Goal: Task Accomplishment & Management: Manage account settings

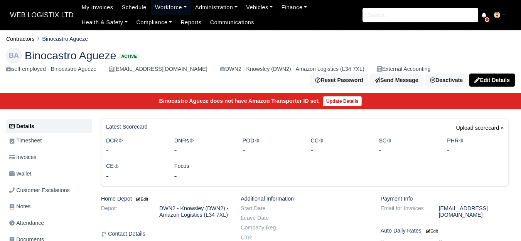
click at [164, 1] on link "Workforce" at bounding box center [171, 7] width 40 height 15
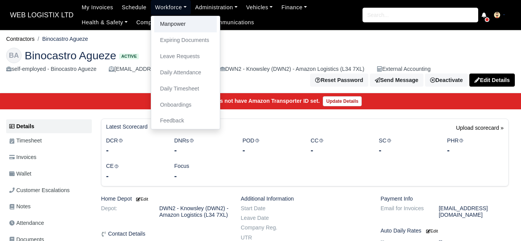
click at [165, 24] on link "Manpower" at bounding box center [185, 24] width 62 height 16
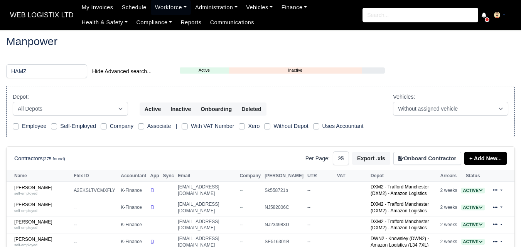
select select "25"
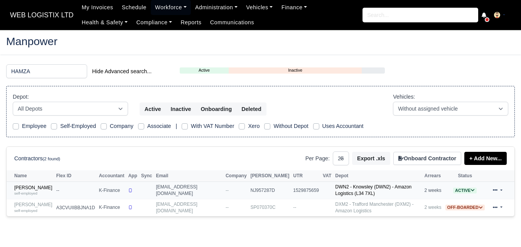
scroll to position [25, 0]
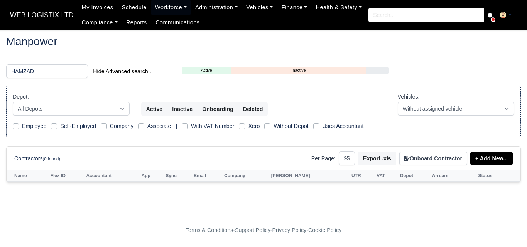
drag, startPoint x: 107, startPoint y: 235, endPoint x: 120, endPoint y: 153, distance: 83.1
click at [120, 153] on div "Contractors (0 found) Per Page: 10 25 50 Export .xls Onboard Contractor + Add N…" at bounding box center [263, 159] width 498 height 14
click at [44, 64] on main "Manpower HAMZAD Hide Advanced search... Active Inactive Onboarding Depot: All D…" at bounding box center [263, 126] width 527 height 174
click at [44, 70] on input "HAMZAD" at bounding box center [47, 71] width 82 height 14
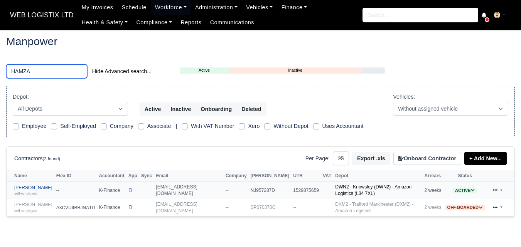
type input "HAMZA"
click at [20, 189] on link "Hamza Aziz Mirza self-employed" at bounding box center [33, 190] width 38 height 11
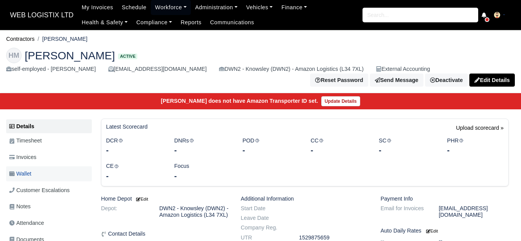
click at [30, 176] on span "Wallet" at bounding box center [20, 174] width 22 height 9
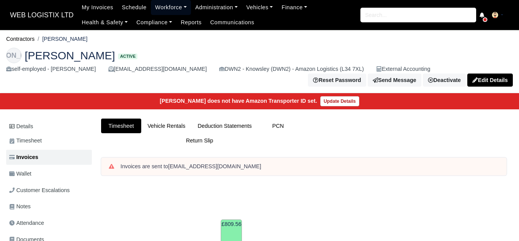
click at [151, 8] on link "Workforce" at bounding box center [171, 7] width 40 height 15
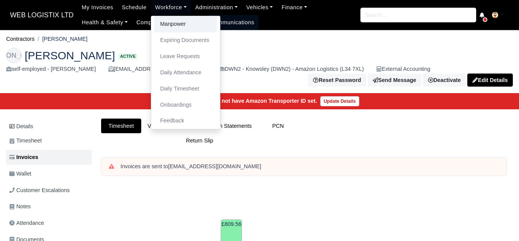
click at [168, 22] on link "Manpower" at bounding box center [185, 24] width 62 height 16
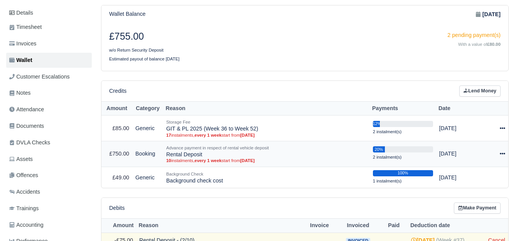
scroll to position [128, 0]
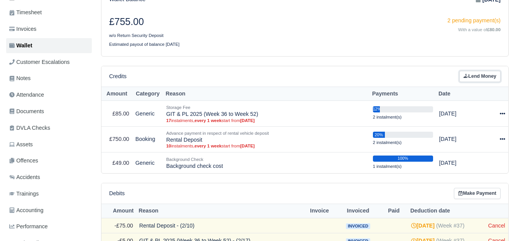
click at [484, 76] on link "Lend Money" at bounding box center [479, 76] width 41 height 11
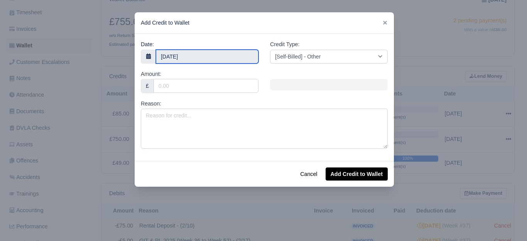
click at [216, 55] on input "10 September 2025" at bounding box center [207, 57] width 103 height 14
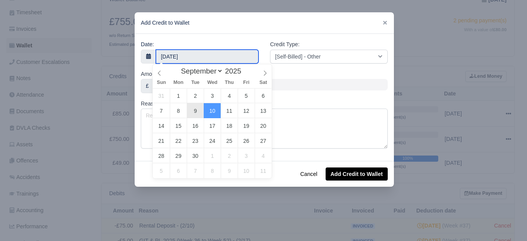
type input "9 September 2025"
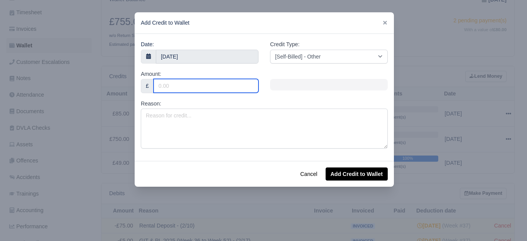
click at [203, 86] on input "Amount:" at bounding box center [205, 86] width 105 height 14
type input "120"
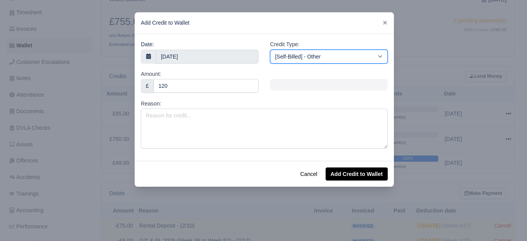
click at [306, 57] on select "[Self-Billed] - Other [Self-Billed] - Negative Invoice [Self-Billed] - Keychain…" at bounding box center [329, 57] width 118 height 14
select select "van_wash"
click at [270, 50] on select "[Self-Billed] - Other [Self-Billed] - Negative Invoice [Self-Billed] - Keychain…" at bounding box center [329, 57] width 118 height 14
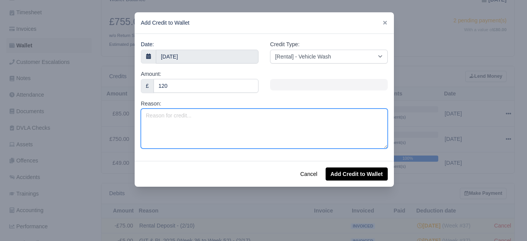
click at [206, 134] on textarea "Reason:" at bounding box center [264, 129] width 247 height 40
type textarea "v"
type textarea "Valet Charge - MJ71WEF (Offhired)"
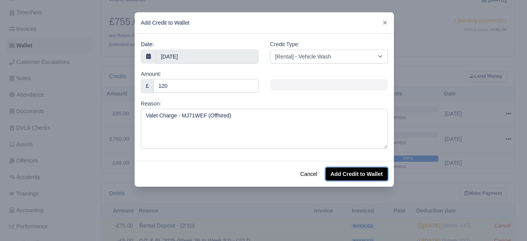
click at [353, 172] on button "Add Credit to Wallet" at bounding box center [356, 174] width 62 height 13
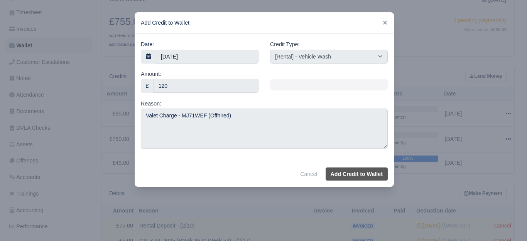
select select "other"
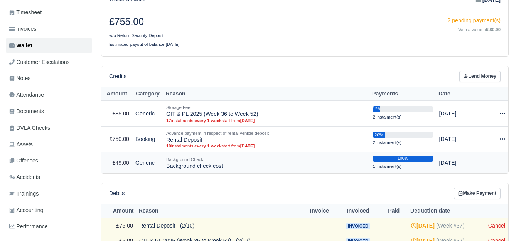
scroll to position [0, 0]
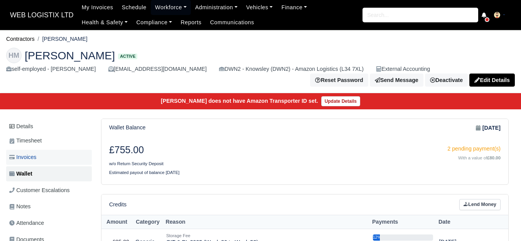
click at [60, 160] on link "Invoices" at bounding box center [49, 157] width 86 height 15
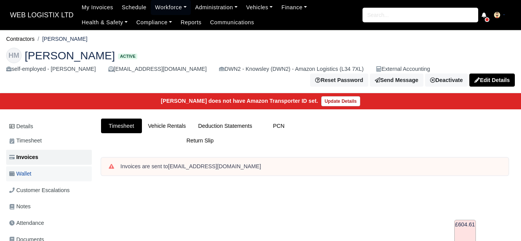
click at [29, 179] on span "Wallet" at bounding box center [20, 174] width 22 height 9
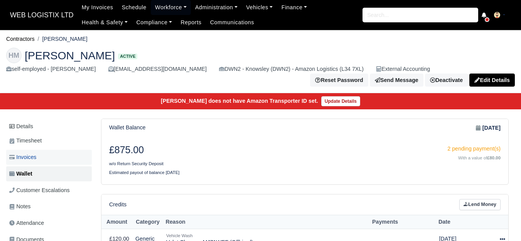
click at [55, 157] on link "Invoices" at bounding box center [49, 157] width 86 height 15
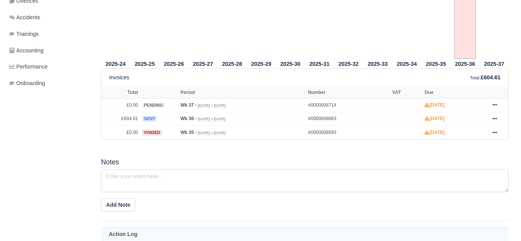
scroll to position [321, 0]
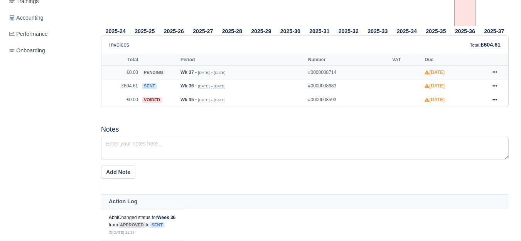
click at [390, 70] on td at bounding box center [406, 73] width 32 height 14
click at [499, 84] on link at bounding box center [495, 87] width 12 height 10
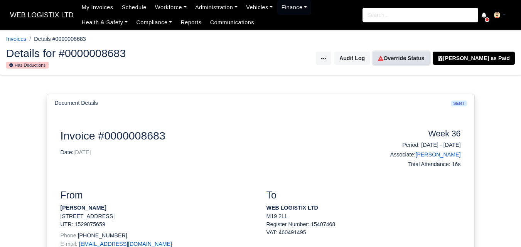
click at [428, 57] on link "Override Status" at bounding box center [401, 58] width 56 height 13
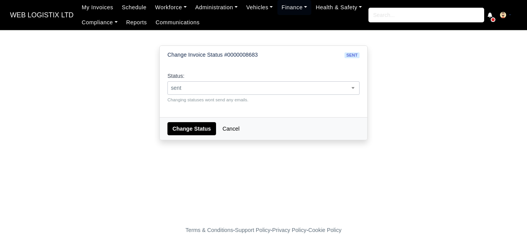
click at [198, 90] on span "sent" at bounding box center [263, 88] width 191 height 10
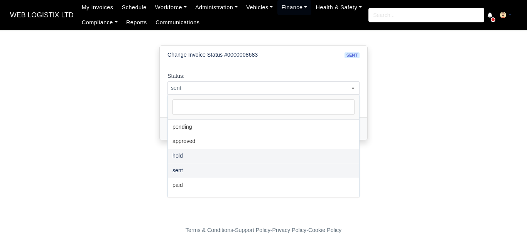
select select "hold"
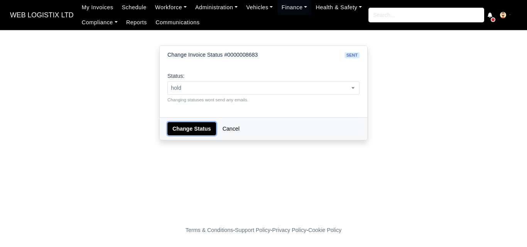
click at [191, 127] on button "Change Status" at bounding box center [191, 128] width 49 height 13
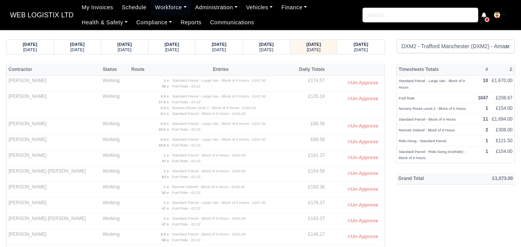
select select "1"
click at [376, 50] on div "[DATE]" at bounding box center [361, 49] width 32 height 5
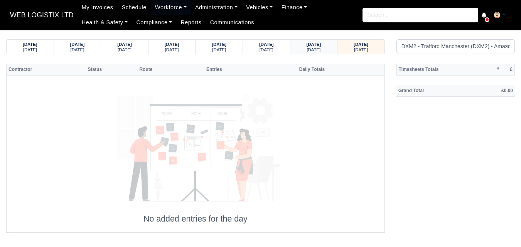
click at [309, 44] on strong "[DATE]" at bounding box center [314, 44] width 15 height 5
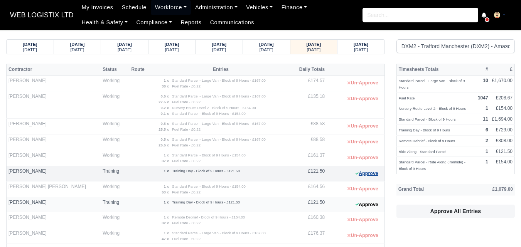
click at [369, 174] on button "Approve" at bounding box center [366, 173] width 31 height 11
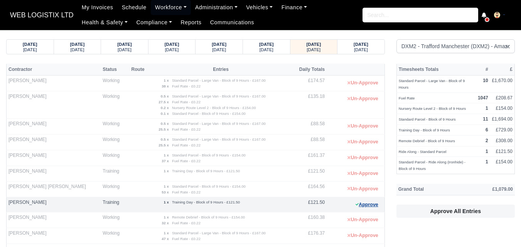
click at [374, 208] on button "Approve" at bounding box center [366, 204] width 31 height 11
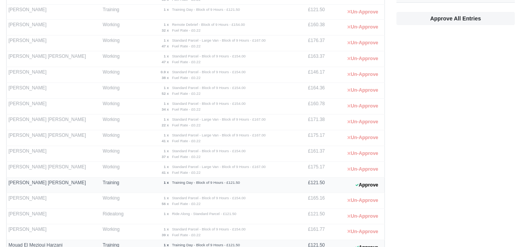
scroll to position [257, 0]
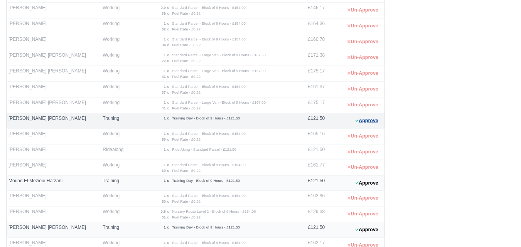
click at [375, 124] on button "Approve" at bounding box center [366, 120] width 31 height 11
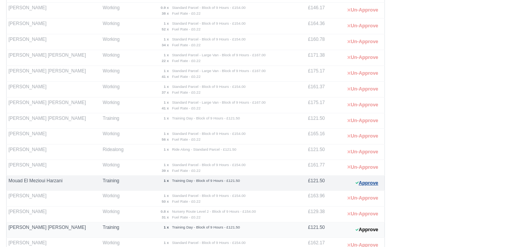
click at [364, 182] on button "Approve" at bounding box center [366, 183] width 31 height 11
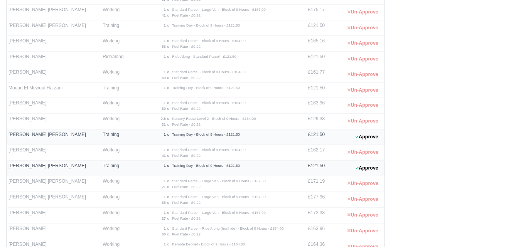
scroll to position [407, 0]
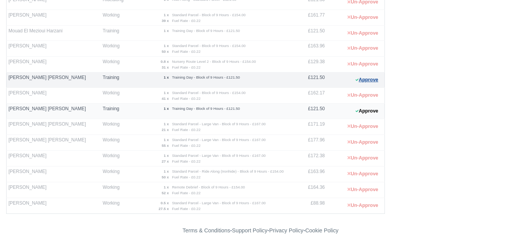
click at [369, 82] on button "Approve" at bounding box center [366, 79] width 31 height 11
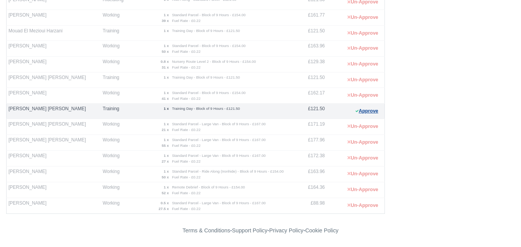
click at [361, 113] on button "Approve" at bounding box center [366, 111] width 31 height 11
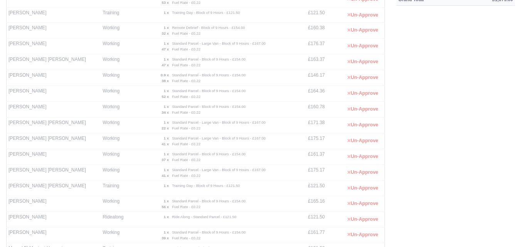
scroll to position [0, 0]
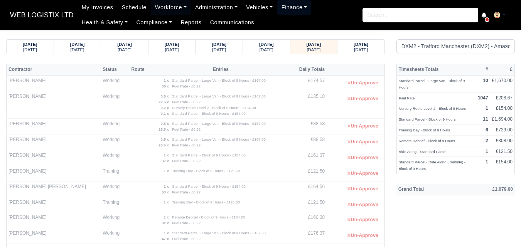
click at [292, 9] on link "Finance" at bounding box center [294, 7] width 34 height 15
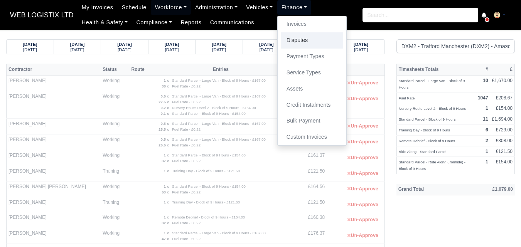
click at [296, 45] on link "Disputes" at bounding box center [312, 40] width 62 height 16
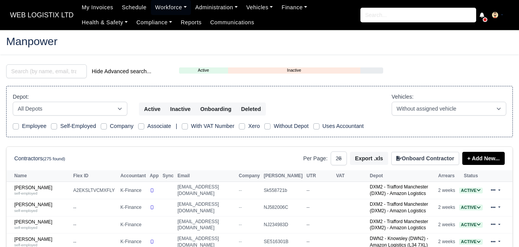
select select "25"
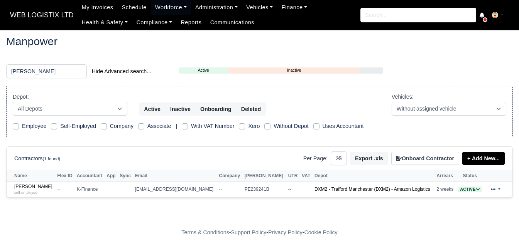
type input "cameron"
click at [23, 198] on div "cameron Hide Advanced search... Active Inactive Onboarding Depot: All Depots Am…" at bounding box center [259, 135] width 518 height 143
click at [27, 189] on link "Cameron Bradburn-Lewis self-employed" at bounding box center [33, 189] width 39 height 11
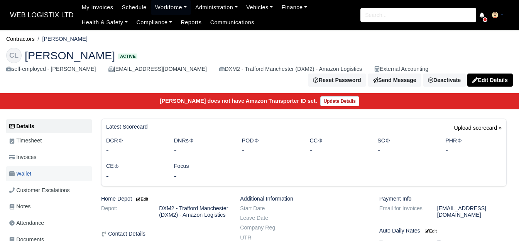
click at [33, 173] on link "Wallet" at bounding box center [49, 174] width 86 height 15
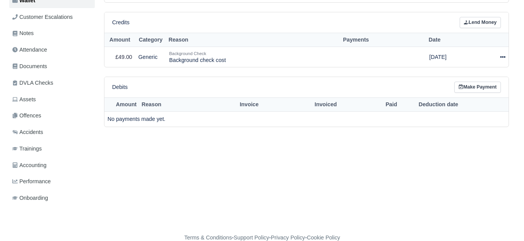
scroll to position [188, 0]
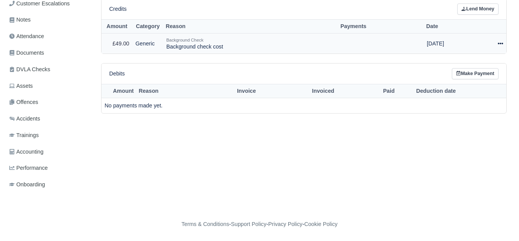
click at [496, 45] on div at bounding box center [490, 43] width 26 height 9
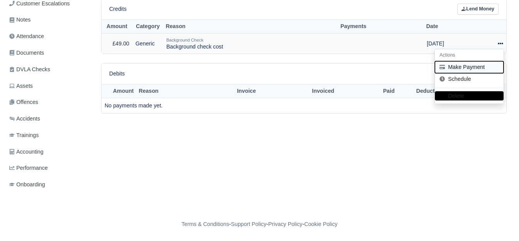
click at [471, 72] on button "Make Payment" at bounding box center [469, 67] width 69 height 12
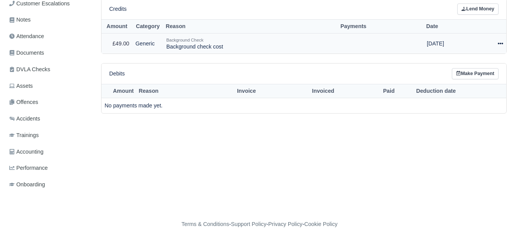
select select "6742"
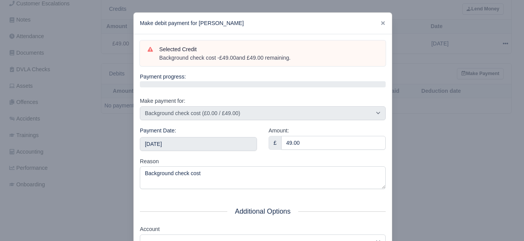
click at [192, 136] on div "Payment Date: 2025-09-13" at bounding box center [198, 138] width 117 height 25
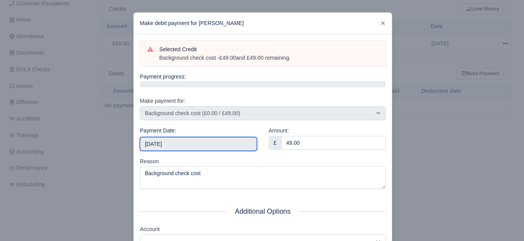
click at [190, 143] on input "2025-09-13" at bounding box center [198, 144] width 117 height 14
click at [228, 140] on input "2025-09-09" at bounding box center [198, 144] width 117 height 14
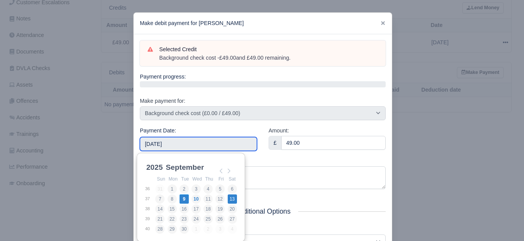
type input "2025-09-13"
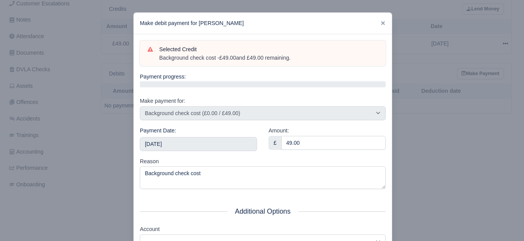
click at [251, 160] on div "Reason Background check cost" at bounding box center [263, 173] width 246 height 32
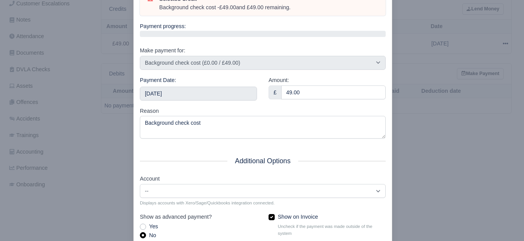
scroll to position [116, 0]
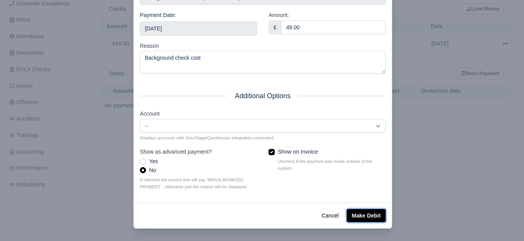
click at [382, 221] on button "Make Debit" at bounding box center [366, 215] width 39 height 13
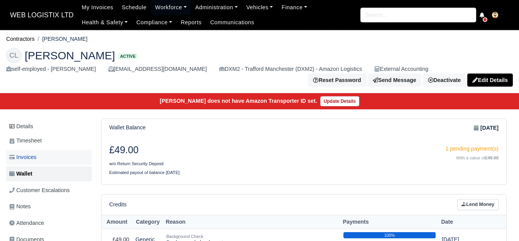
click at [62, 162] on link "Invoices" at bounding box center [49, 157] width 86 height 15
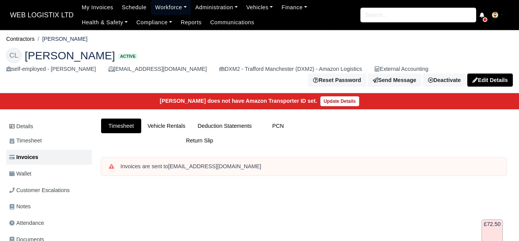
click at [151, 4] on link "Workforce" at bounding box center [171, 7] width 40 height 15
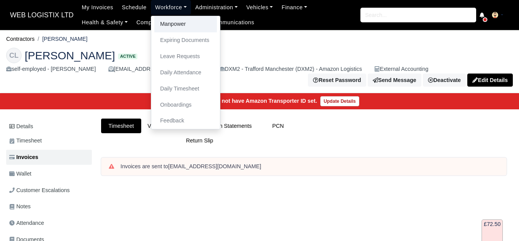
click at [158, 22] on link "Manpower" at bounding box center [185, 24] width 62 height 16
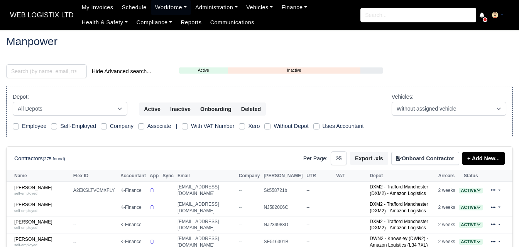
select select "25"
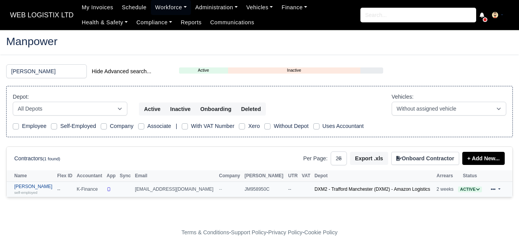
type input "david"
click at [48, 190] on div "self-employed" at bounding box center [33, 192] width 39 height 5
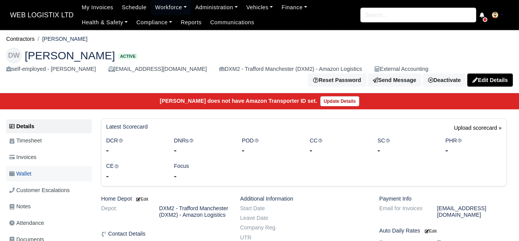
click at [46, 172] on link "Wallet" at bounding box center [49, 174] width 86 height 15
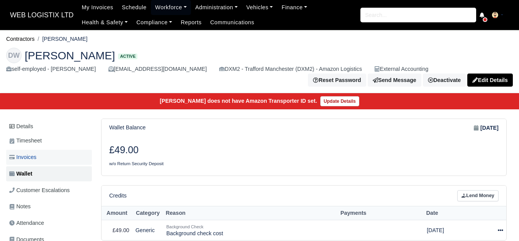
click at [42, 157] on link "Invoices" at bounding box center [49, 157] width 86 height 15
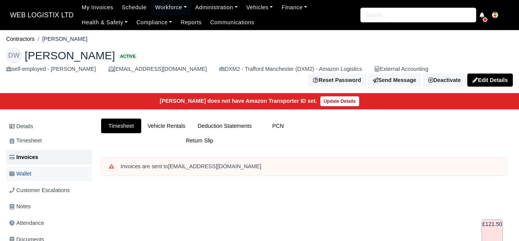
click at [51, 172] on link "Wallet" at bounding box center [49, 174] width 86 height 15
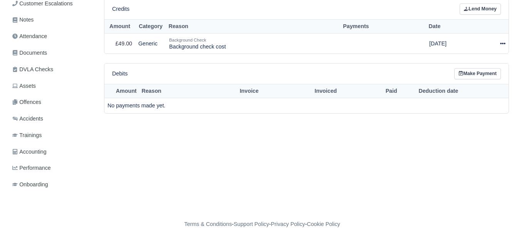
scroll to position [188, 0]
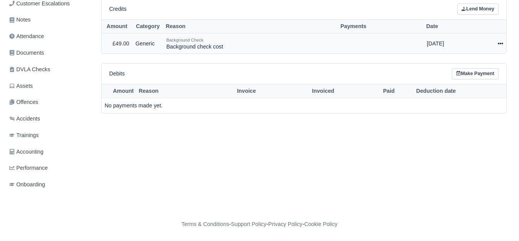
click at [502, 44] on icon at bounding box center [499, 44] width 5 height 2
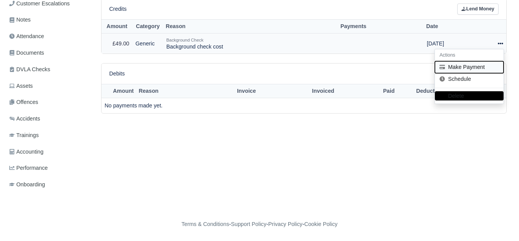
click at [448, 69] on button "Make Payment" at bounding box center [469, 67] width 69 height 12
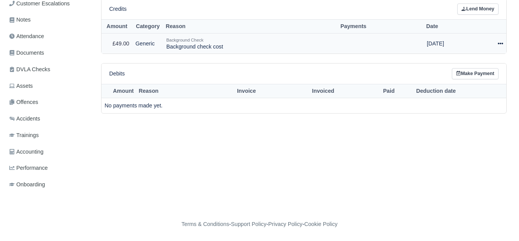
select select "6743"
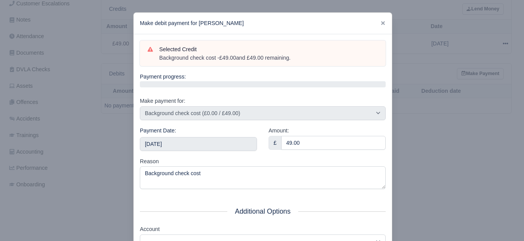
scroll to position [64, 0]
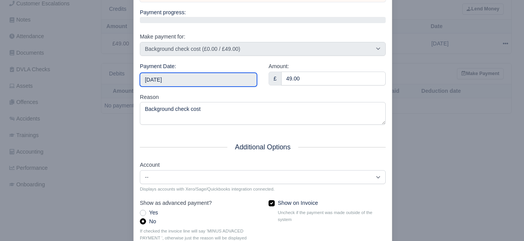
click at [214, 75] on input "[DATE]" at bounding box center [198, 80] width 117 height 14
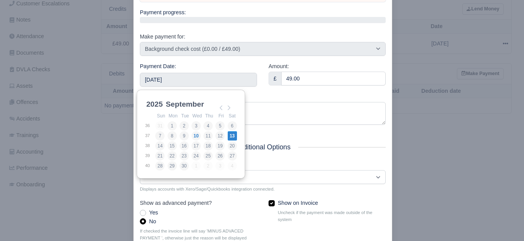
click at [298, 93] on div "Reason Background check cost" at bounding box center [263, 109] width 246 height 32
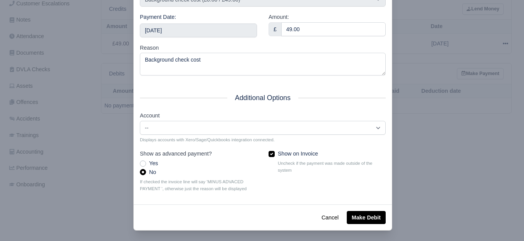
scroll to position [116, 0]
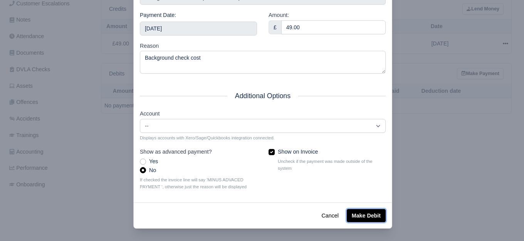
click at [372, 219] on button "Make Debit" at bounding box center [366, 215] width 39 height 13
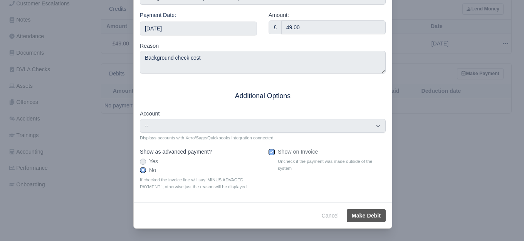
type input "[DATE]T23:59:59+01:00"
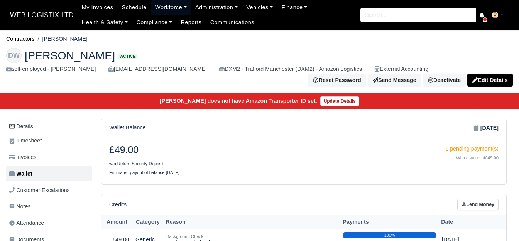
drag, startPoint x: 152, startPoint y: 4, endPoint x: 161, endPoint y: 30, distance: 27.7
click at [152, 4] on link "Workforce" at bounding box center [171, 7] width 40 height 15
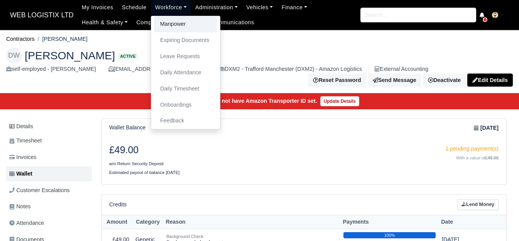
click at [162, 31] on link "Manpower" at bounding box center [185, 24] width 62 height 16
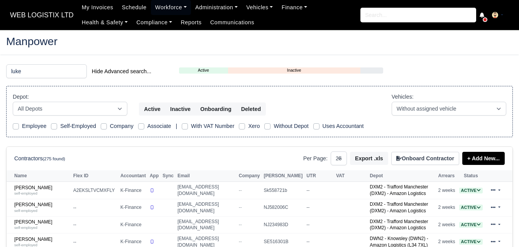
select select "25"
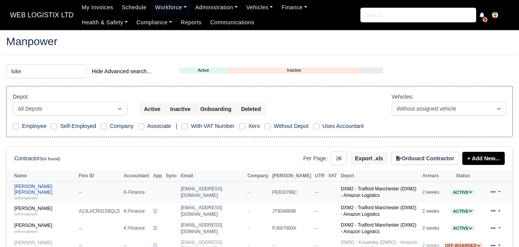
type input "luke"
click at [40, 195] on div "self-employed" at bounding box center [44, 197] width 61 height 5
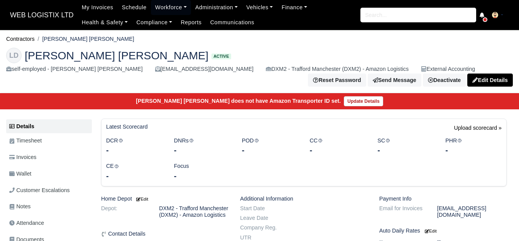
click at [38, 173] on link "Wallet" at bounding box center [49, 174] width 86 height 15
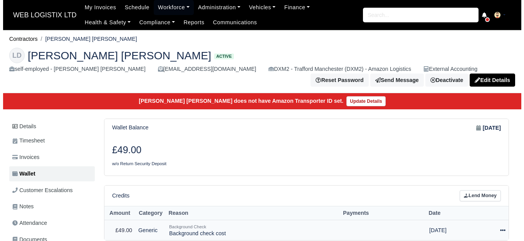
scroll to position [188, 0]
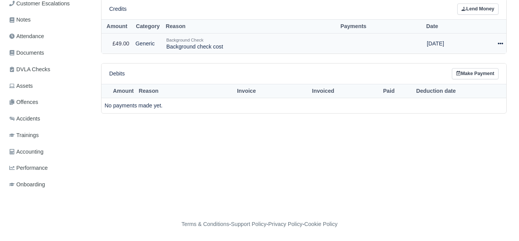
click at [501, 45] on icon at bounding box center [499, 43] width 5 height 5
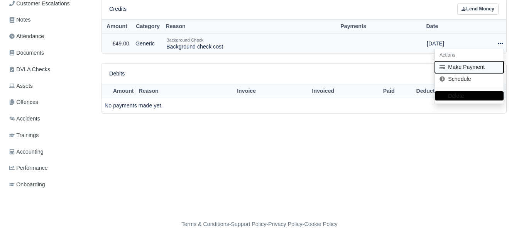
click at [471, 62] on button "Make Payment" at bounding box center [469, 67] width 69 height 12
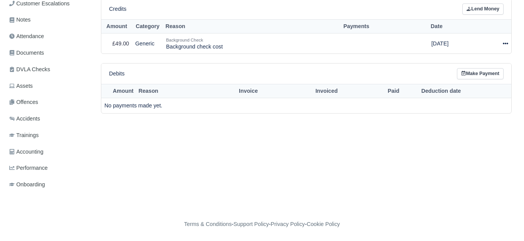
select select "6741"
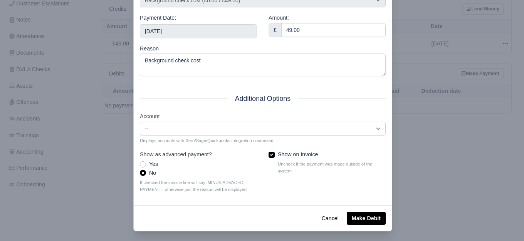
scroll to position [116, 0]
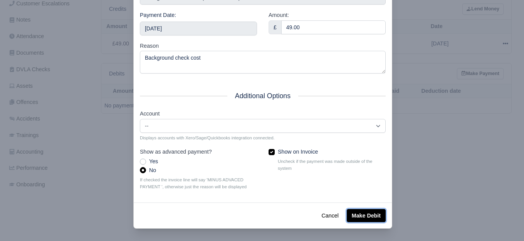
click at [359, 216] on button "Make Debit" at bounding box center [366, 215] width 39 height 13
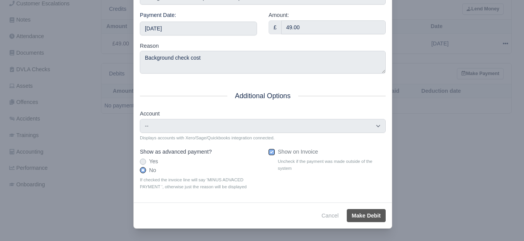
type input "[DATE]T23:59:59+01:00"
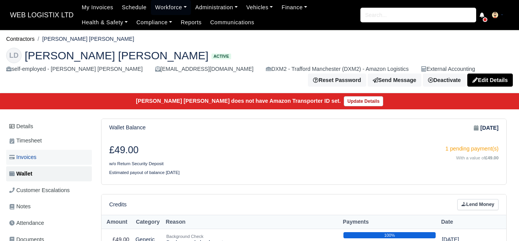
click at [19, 157] on span "Invoices" at bounding box center [22, 157] width 27 height 9
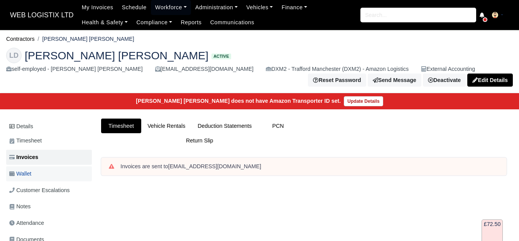
click at [45, 178] on link "Wallet" at bounding box center [49, 174] width 86 height 15
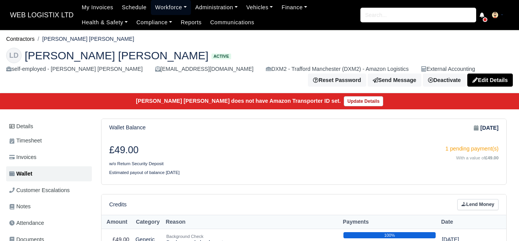
click at [152, 7] on link "Workforce" at bounding box center [171, 7] width 40 height 15
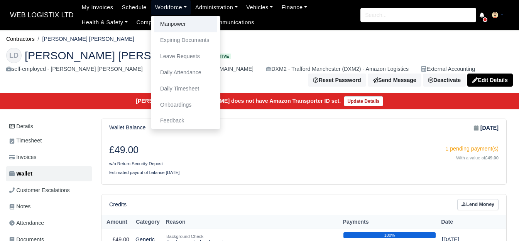
click at [165, 29] on link "Manpower" at bounding box center [185, 24] width 62 height 16
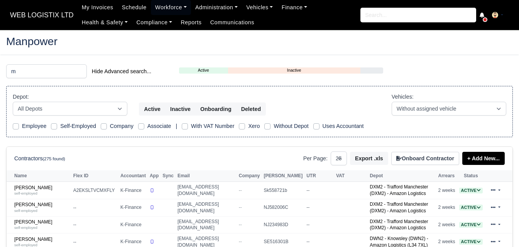
select select "25"
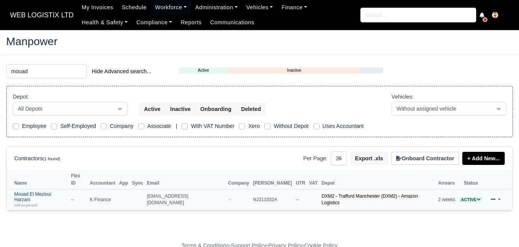
type input "mouad"
click at [45, 202] on div "self-employed" at bounding box center [40, 204] width 53 height 5
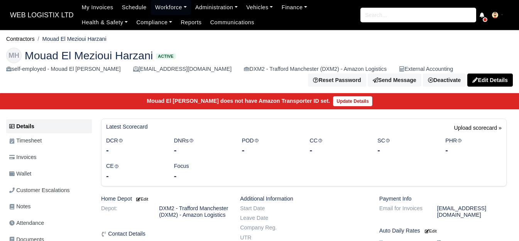
click at [39, 173] on link "Wallet" at bounding box center [49, 174] width 86 height 15
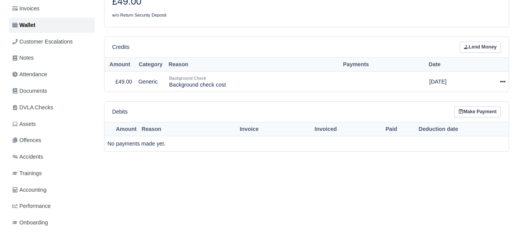
scroll to position [188, 0]
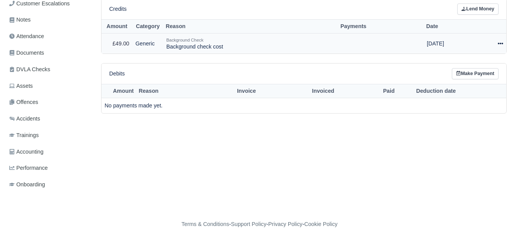
click at [494, 45] on div at bounding box center [490, 43] width 26 height 9
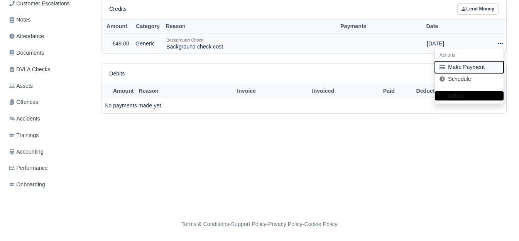
click at [465, 69] on button "Make Payment" at bounding box center [469, 67] width 69 height 12
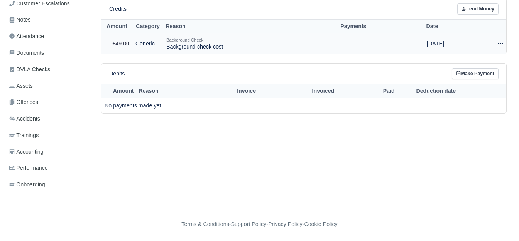
select select "6740"
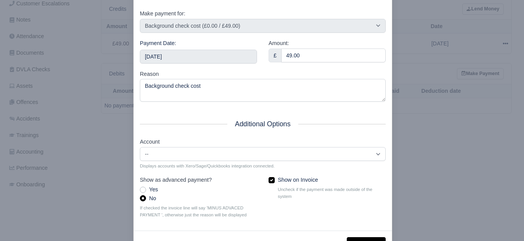
scroll to position [116, 0]
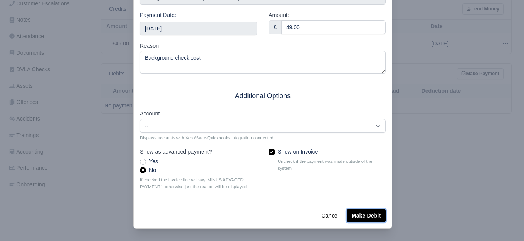
click at [369, 219] on button "Make Debit" at bounding box center [366, 215] width 39 height 13
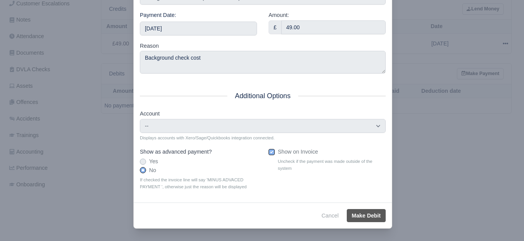
type input "2025-09-13T23:59:59+01:00"
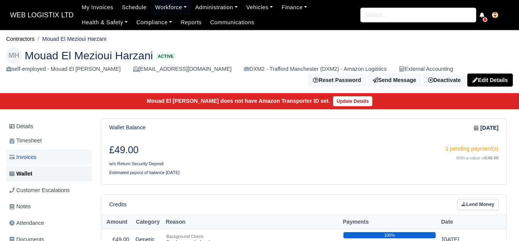
click at [36, 158] on span "Invoices" at bounding box center [22, 157] width 27 height 9
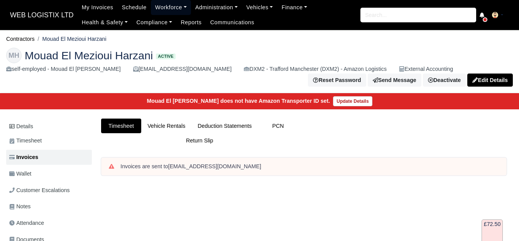
click at [169, 15] on link "Workforce" at bounding box center [171, 7] width 40 height 15
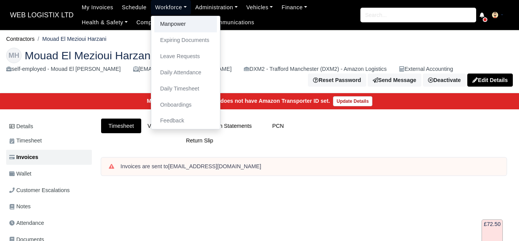
click at [168, 26] on link "Manpower" at bounding box center [185, 24] width 62 height 16
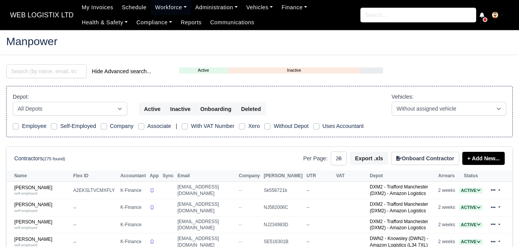
select select "25"
click at [42, 72] on input "search" at bounding box center [46, 71] width 81 height 14
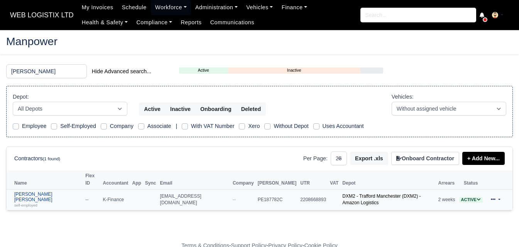
type input "paige"
click at [31, 202] on div "self-employed" at bounding box center [47, 204] width 67 height 5
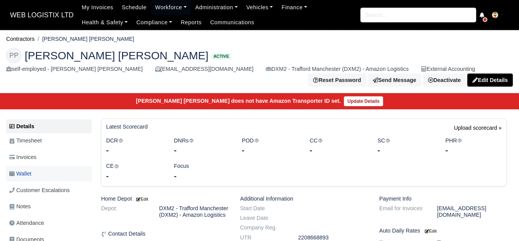
click at [31, 172] on span "Wallet" at bounding box center [20, 174] width 22 height 9
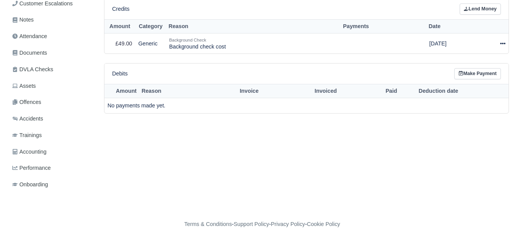
scroll to position [188, 0]
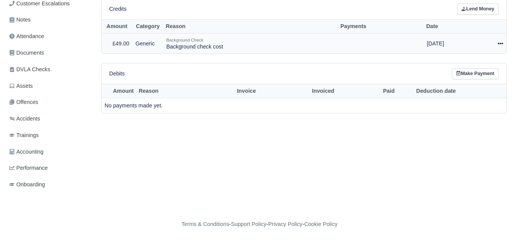
click at [500, 41] on icon at bounding box center [499, 43] width 5 height 5
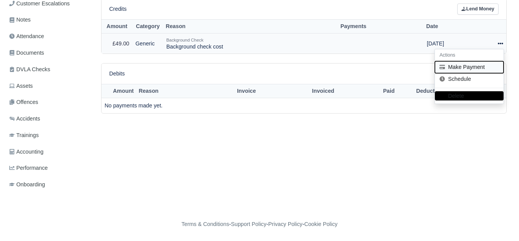
click at [467, 64] on button "Make Payment" at bounding box center [469, 67] width 69 height 12
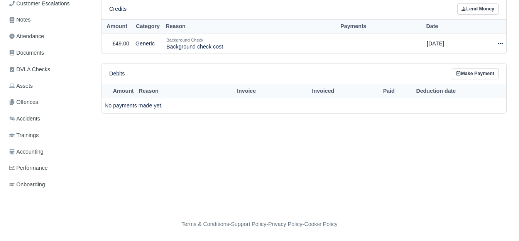
select select "6739"
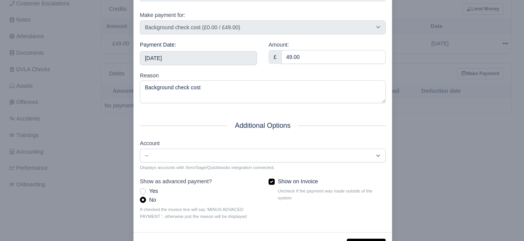
scroll to position [116, 0]
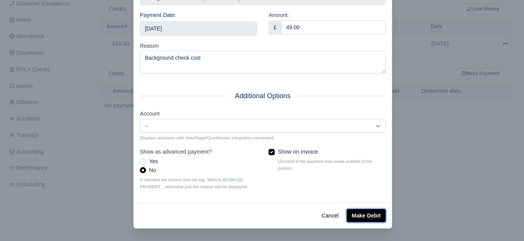
click at [356, 216] on button "Make Debit" at bounding box center [366, 215] width 39 height 13
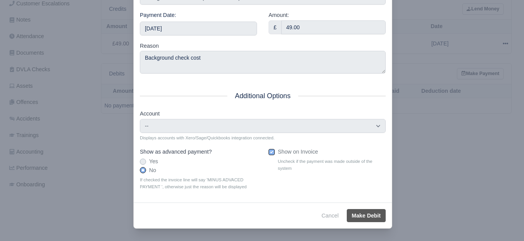
type input "[DATE]T23:59:59+01:00"
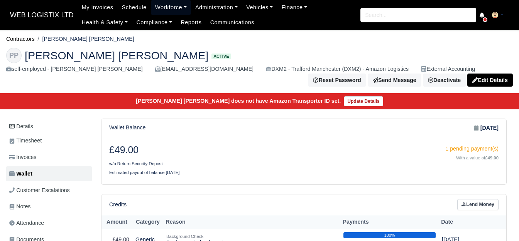
click at [154, 10] on link "Workforce" at bounding box center [171, 7] width 40 height 15
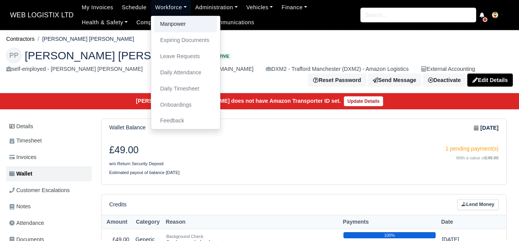
click at [160, 22] on link "Manpower" at bounding box center [185, 24] width 62 height 16
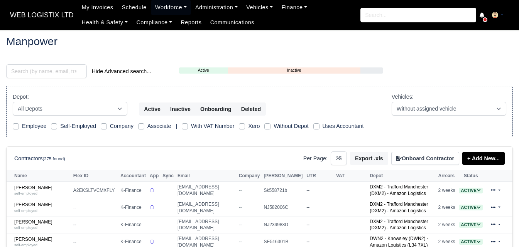
select select "25"
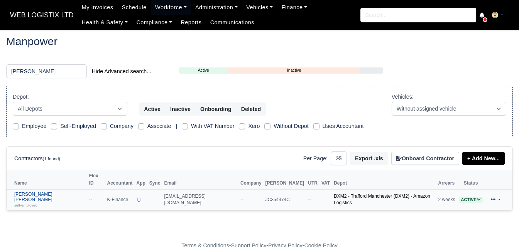
type input "[PERSON_NAME]"
click at [30, 192] on link "[PERSON_NAME] [PERSON_NAME] self-employed" at bounding box center [49, 200] width 71 height 17
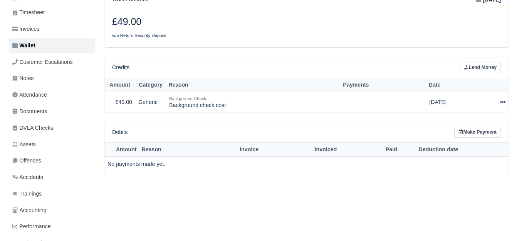
scroll to position [128, 0]
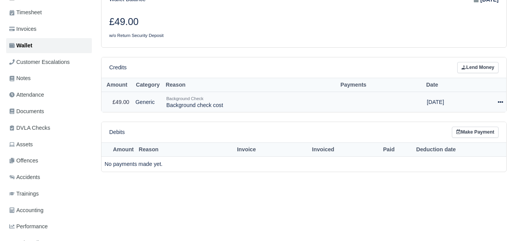
click at [497, 99] on icon at bounding box center [499, 101] width 5 height 5
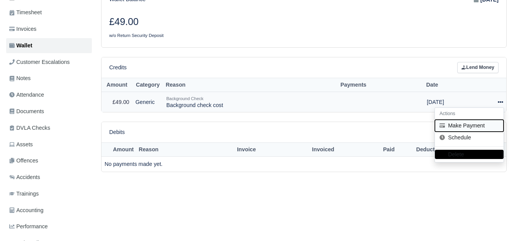
click at [479, 120] on button "Make Payment" at bounding box center [469, 126] width 69 height 12
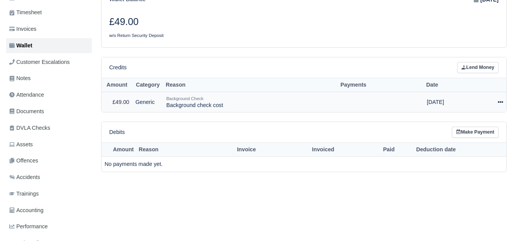
select select "6744"
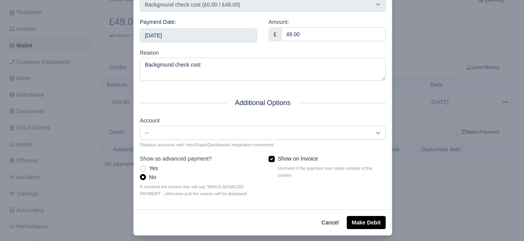
scroll to position [116, 0]
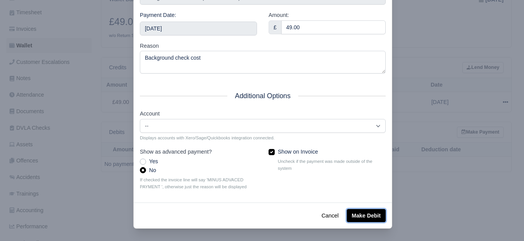
click at [378, 211] on button "Make Debit" at bounding box center [366, 215] width 39 height 13
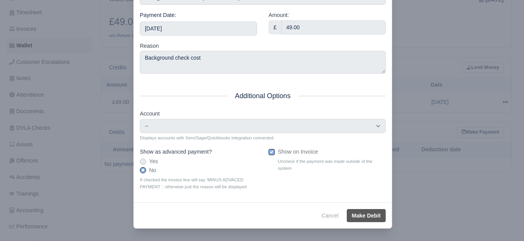
type input "[DATE]T23:59:59+01:00"
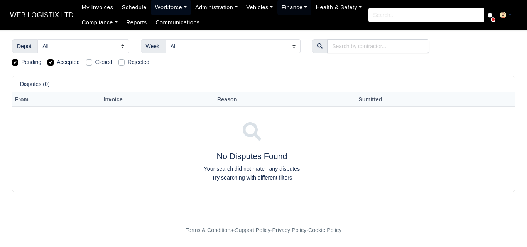
click at [181, 6] on link "Workforce" at bounding box center [171, 7] width 40 height 15
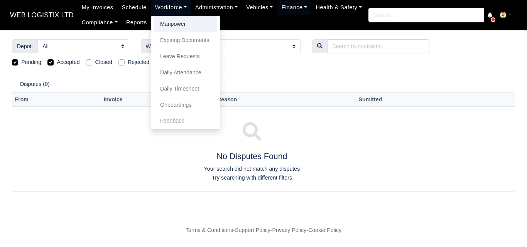
click at [176, 23] on link "Manpower" at bounding box center [185, 24] width 62 height 16
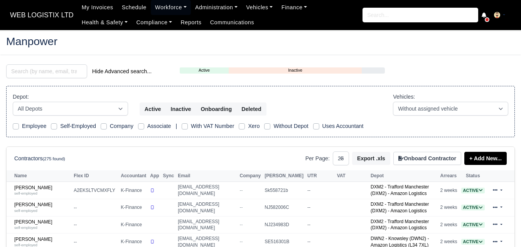
select select "25"
